Goal: Transaction & Acquisition: Obtain resource

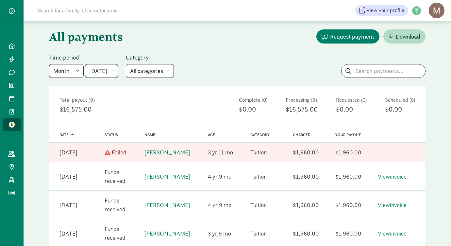
scroll to position [28, 0]
click at [118, 71] on select "[DATE] [DATE] [DATE] [DATE] [DATE] [DATE] [DATE]" at bounding box center [101, 71] width 33 height 14
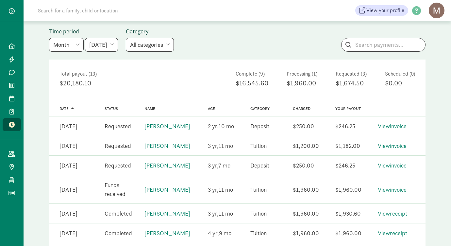
scroll to position [47, 0]
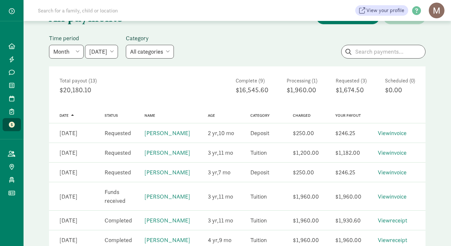
click at [118, 51] on select "[DATE] [DATE] [DATE] [DATE] [DATE] [DATE] [DATE]" at bounding box center [101, 52] width 33 height 14
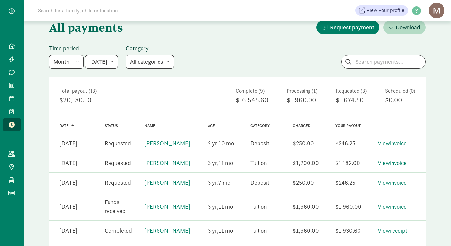
scroll to position [0, 0]
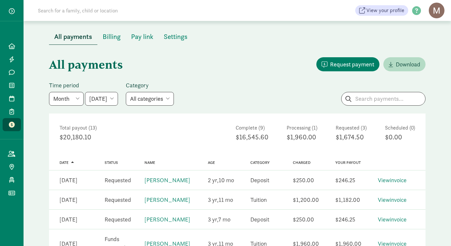
click at [118, 95] on select "[DATE] [DATE] [DATE] [DATE] [DATE] [DATE] [DATE]" at bounding box center [101, 99] width 33 height 14
click at [76, 99] on select "Week Year Month Custom" at bounding box center [66, 99] width 35 height 14
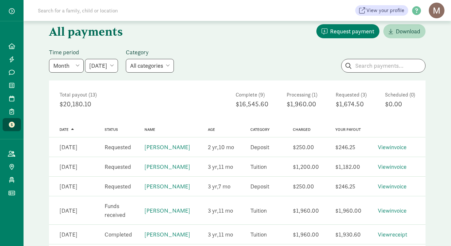
scroll to position [31, 0]
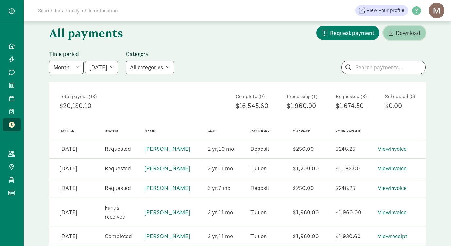
click at [402, 32] on span "Download" at bounding box center [408, 32] width 25 height 9
click at [4, 8] on div at bounding box center [12, 10] width 16 height 12
click at [118, 68] on select "[DATE] [DATE] [DATE] [DATE] [DATE] [DATE] [DATE]" at bounding box center [101, 67] width 33 height 14
select select "[DATE]"
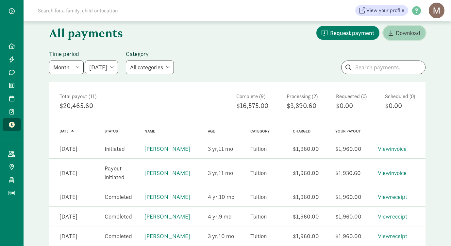
click at [416, 31] on span "Download" at bounding box center [408, 32] width 25 height 9
click at [3, 28] on link at bounding box center [12, 32] width 18 height 13
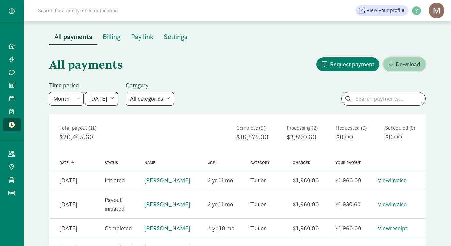
click at [403, 64] on span "Download" at bounding box center [408, 64] width 25 height 9
click at [118, 99] on select "[DATE] [DATE] [DATE] [DATE] [DATE] [DATE] [DATE]" at bounding box center [101, 99] width 33 height 14
select select "[DATE]"
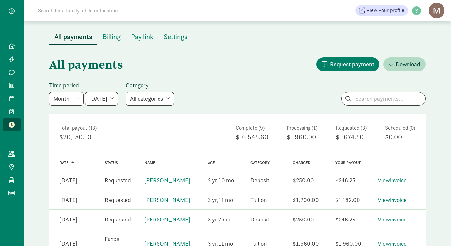
click at [77, 99] on select "Week Year Month Custom" at bounding box center [66, 99] width 35 height 14
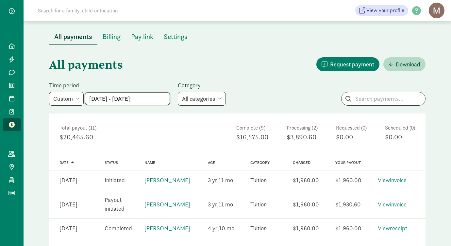
click at [110, 103] on input "[DATE] - [DATE]" at bounding box center [127, 99] width 84 height 12
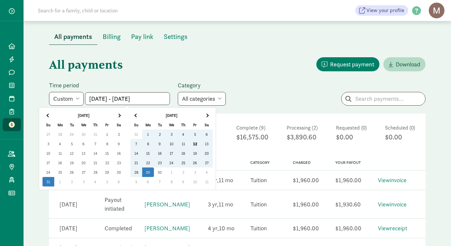
click at [157, 73] on h1 "All payments" at bounding box center [142, 65] width 187 height 24
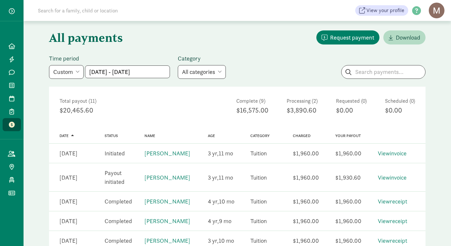
scroll to position [28, 0]
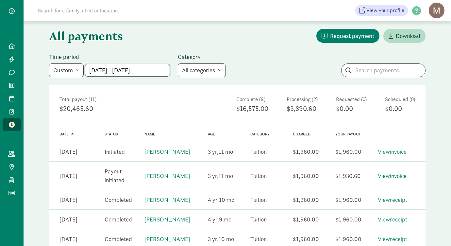
click at [151, 73] on input "[DATE] - [DATE]" at bounding box center [127, 70] width 84 height 12
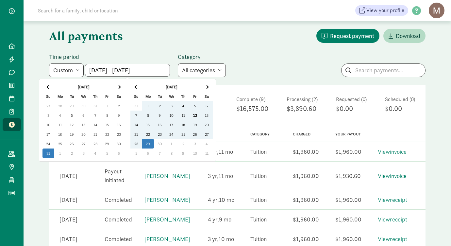
click at [78, 70] on select "Week Year Month Custom" at bounding box center [66, 70] width 35 height 14
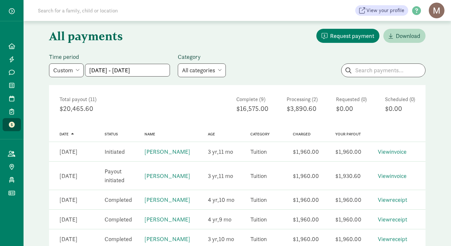
select select "month"
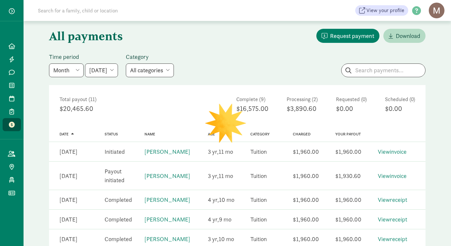
click at [118, 70] on select "[DATE] [DATE] [DATE] [DATE] [DATE] [DATE] [DATE]" at bounding box center [101, 70] width 33 height 14
select select "[DATE]"
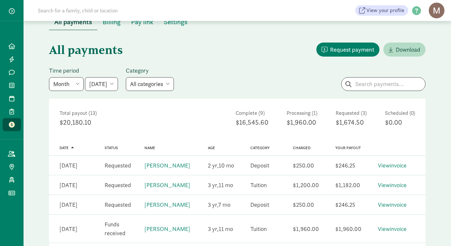
scroll to position [0, 0]
